Goal: Task Accomplishment & Management: Manage account settings

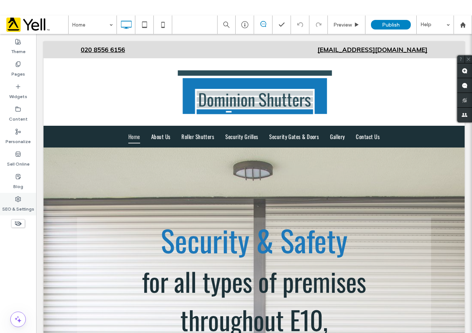
click at [27, 206] on label "SEO & Settings" at bounding box center [18, 207] width 32 height 10
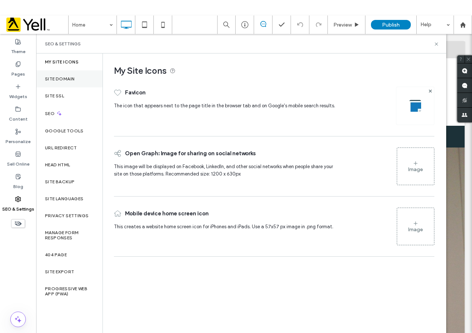
click at [71, 80] on label "Site Domain" at bounding box center [60, 78] width 30 height 5
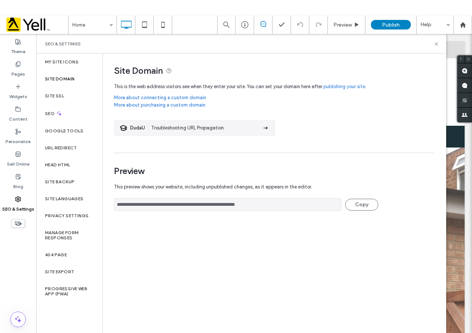
click at [57, 82] on div "Site Domain" at bounding box center [69, 78] width 66 height 17
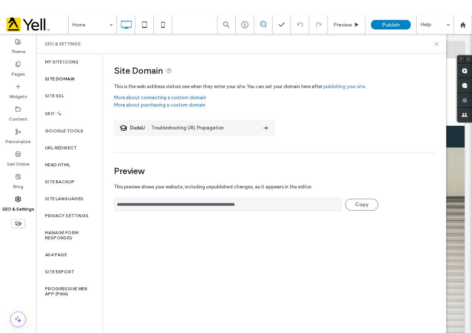
click at [351, 87] on link "publishing your site" at bounding box center [345, 86] width 42 height 7
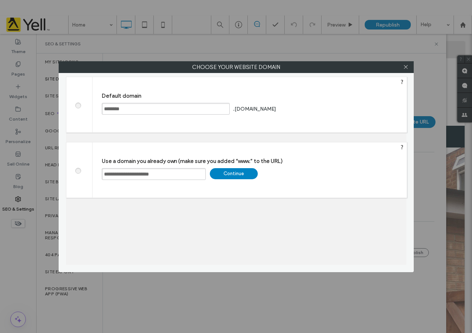
click at [247, 172] on div "Continue" at bounding box center [234, 173] width 48 height 11
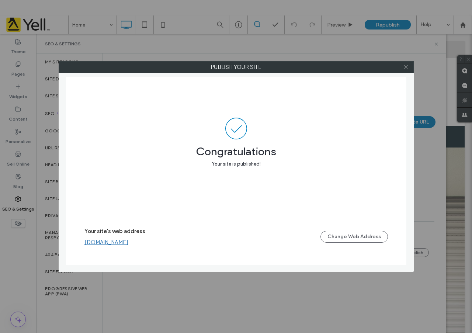
click at [407, 69] on icon at bounding box center [406, 67] width 6 height 6
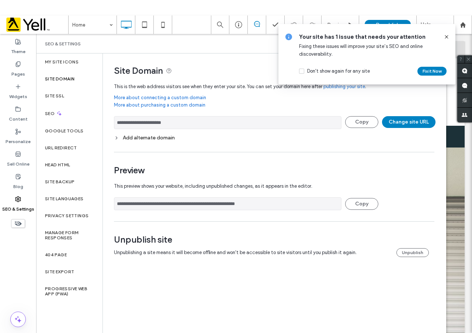
click at [445, 38] on icon at bounding box center [447, 37] width 6 height 6
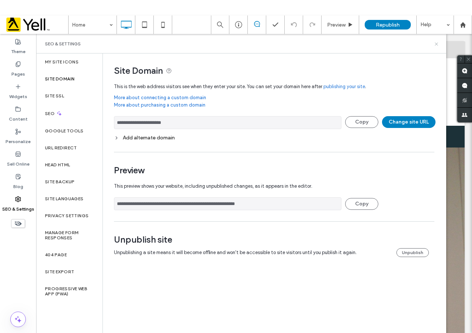
click at [437, 45] on icon at bounding box center [437, 44] width 6 height 6
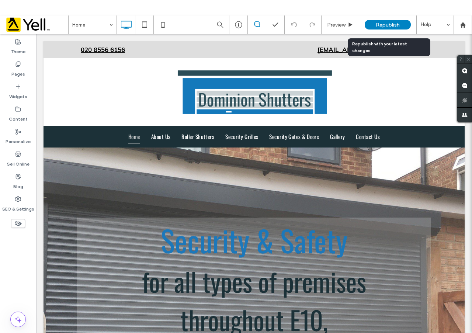
click at [388, 24] on span "Republish" at bounding box center [388, 25] width 24 height 6
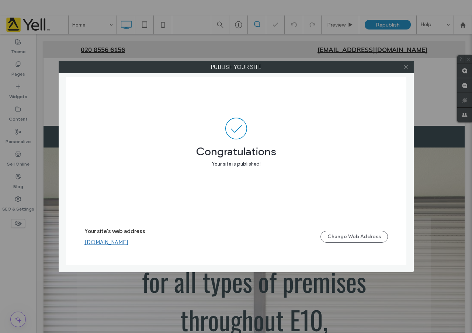
click at [407, 67] on icon at bounding box center [406, 67] width 6 height 6
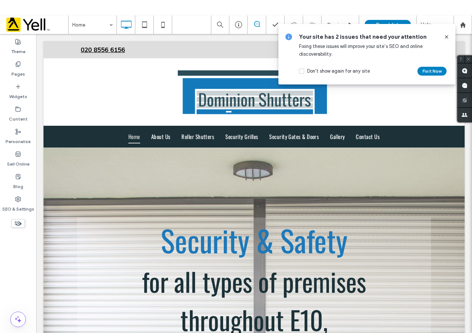
click at [446, 38] on icon at bounding box center [447, 37] width 6 height 6
